Goal: Transaction & Acquisition: Purchase product/service

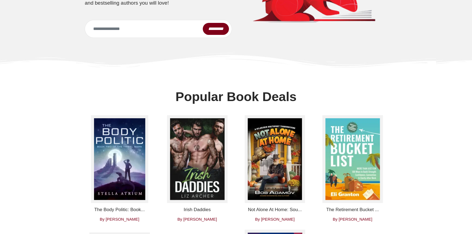
scroll to position [99, 0]
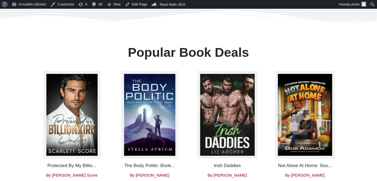
scroll to position [173, 0]
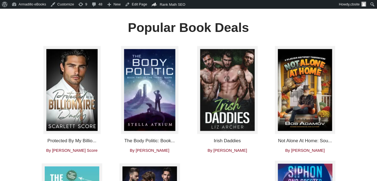
click at [70, 108] on img at bounding box center [71, 90] width 57 height 88
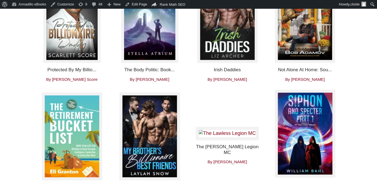
scroll to position [223, 0]
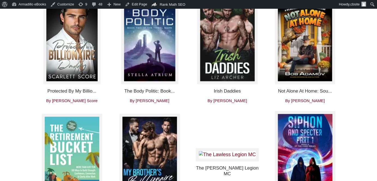
click at [72, 71] on img at bounding box center [71, 40] width 57 height 88
click at [224, 157] on img at bounding box center [227, 154] width 63 height 13
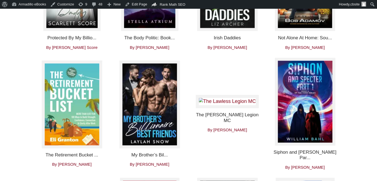
scroll to position [273, 0]
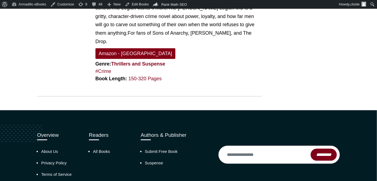
scroll to position [114, 0]
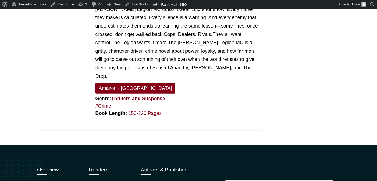
click at [110, 83] on link "Amazon - US" at bounding box center [135, 88] width 80 height 11
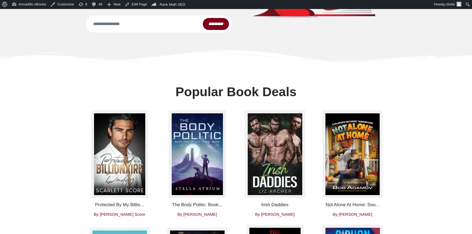
scroll to position [124, 0]
